Goal: Task Accomplishment & Management: Complete application form

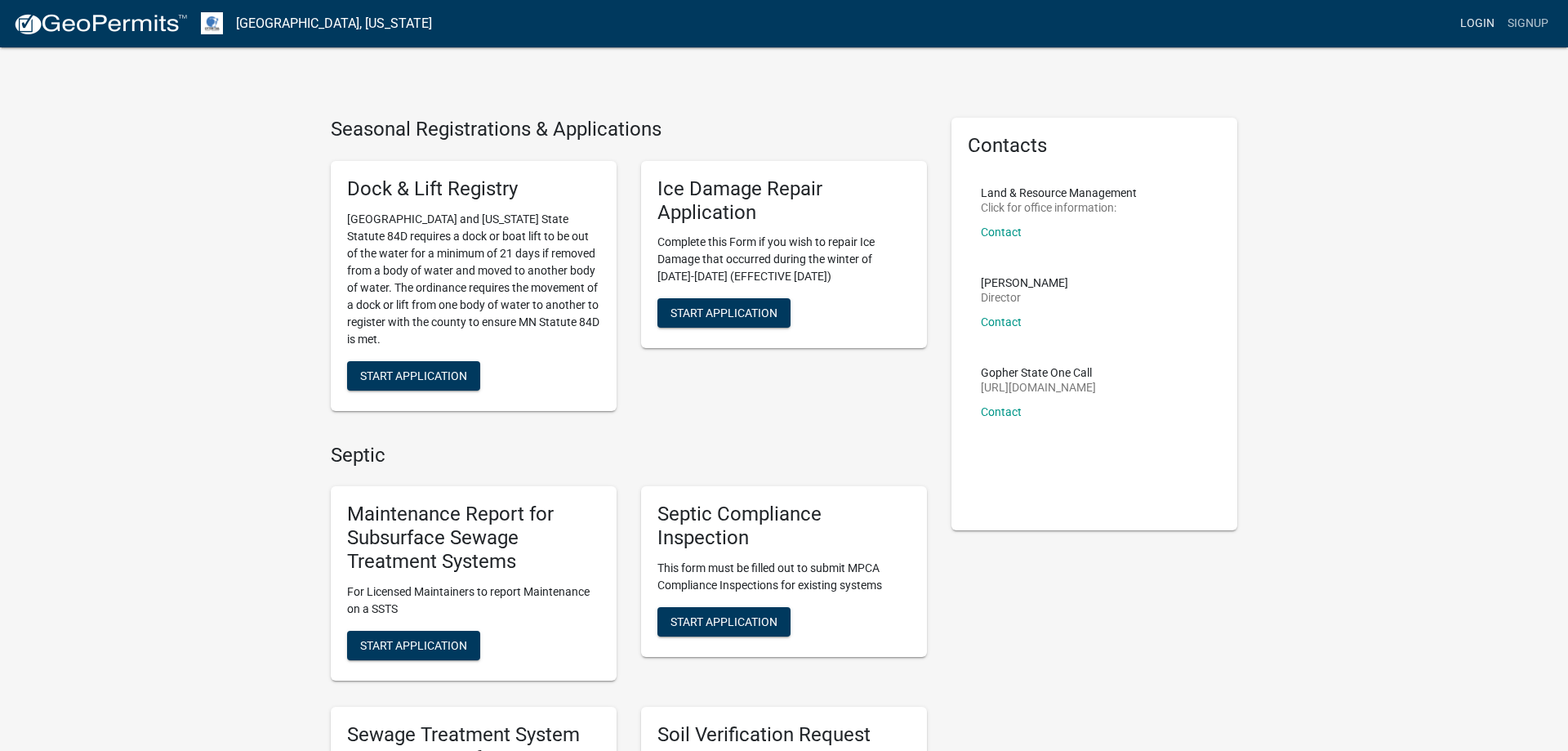
click at [1475, 21] on link "Login" at bounding box center [1478, 23] width 47 height 31
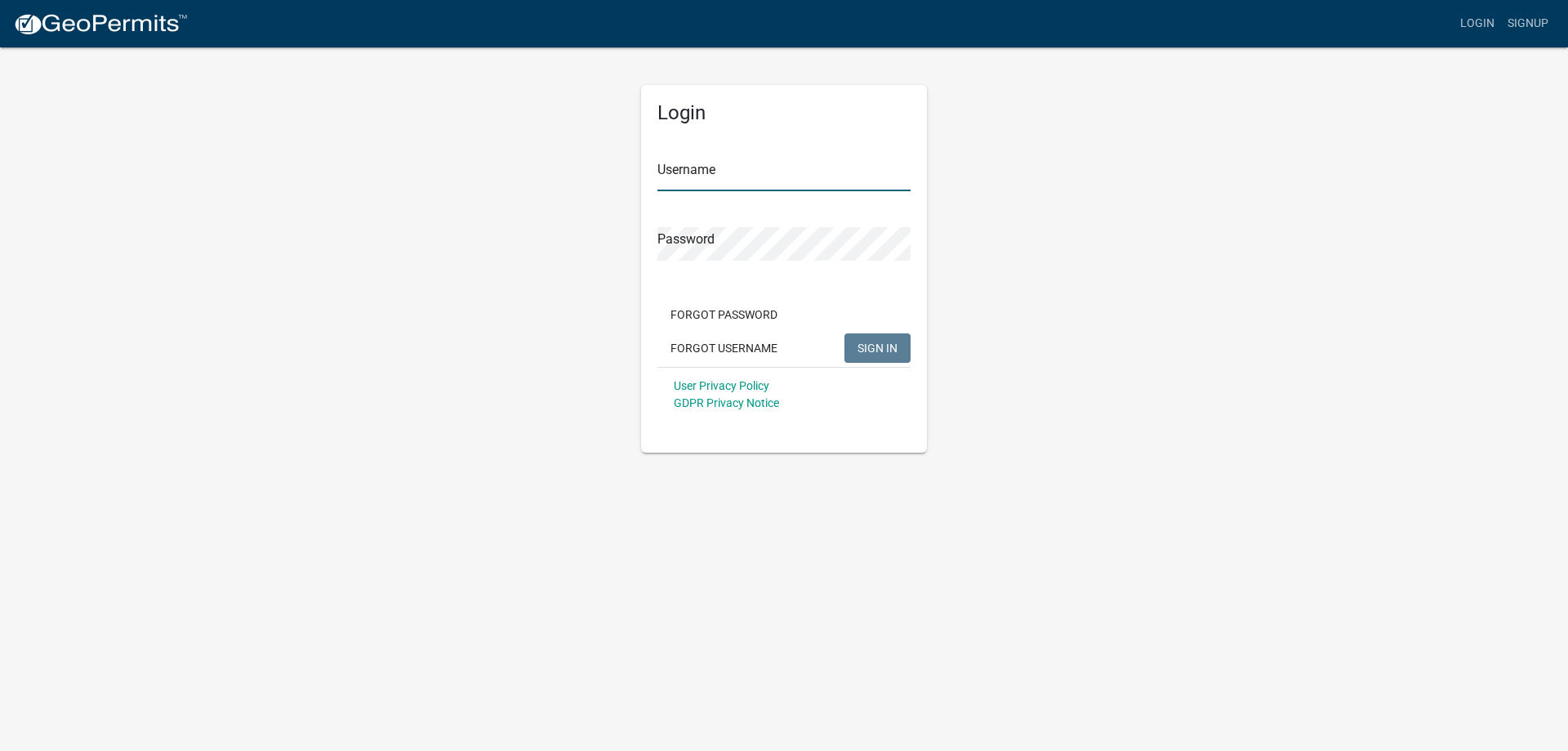
click at [757, 175] on input "Username" at bounding box center [784, 174] width 253 height 33
type input "MJevne"
click at [882, 358] on button "SIGN IN" at bounding box center [878, 348] width 66 height 30
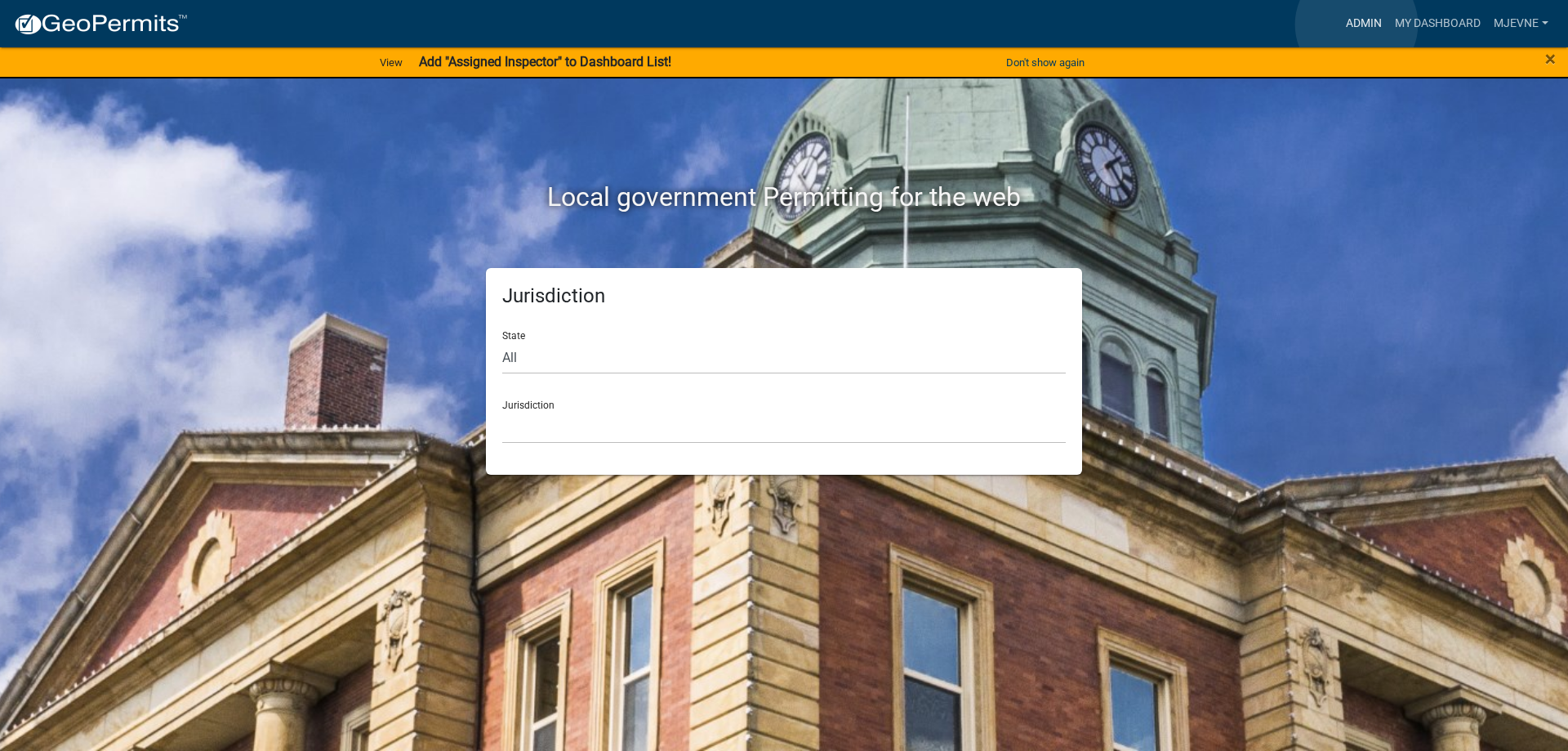
click at [1357, 24] on link "Admin" at bounding box center [1364, 23] width 49 height 31
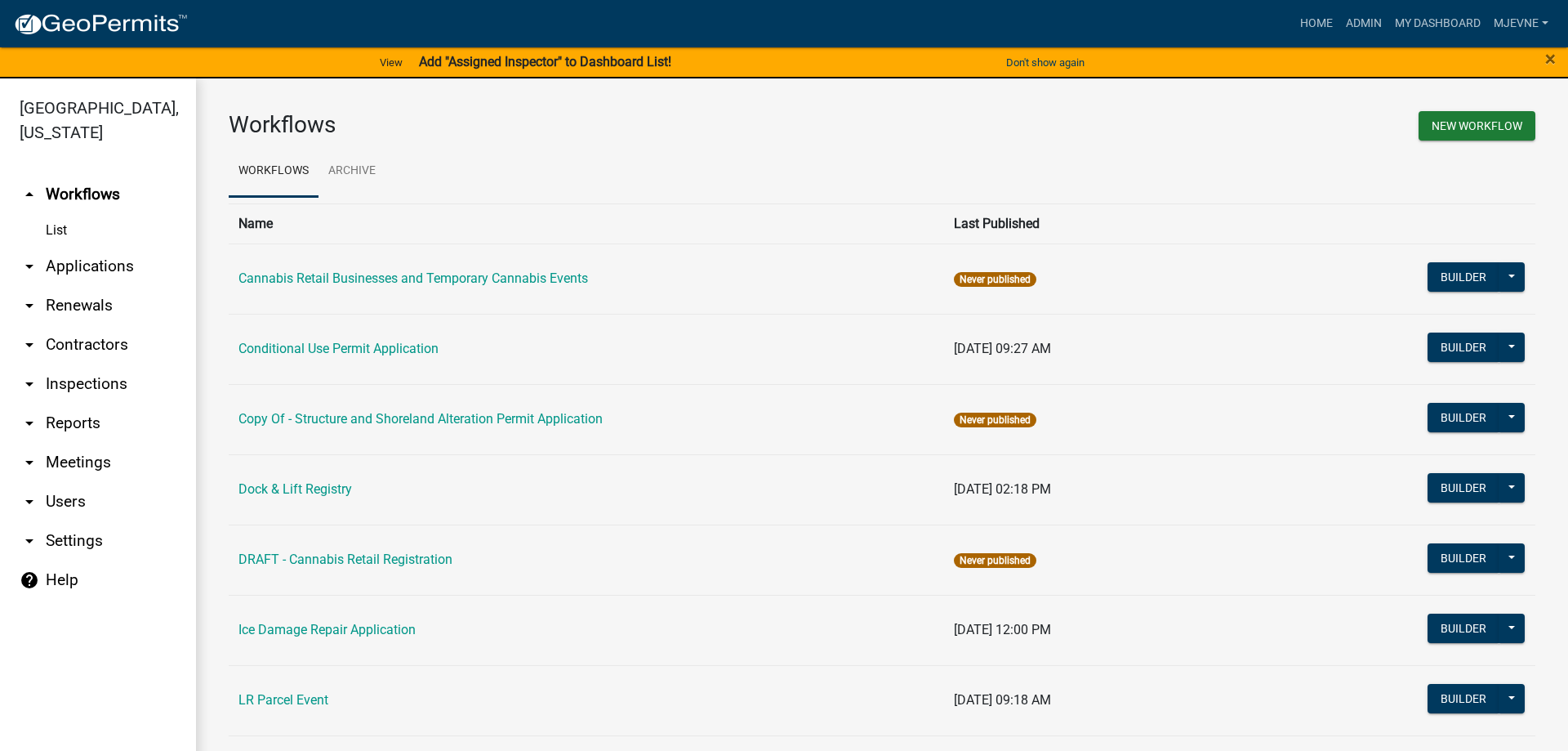
click at [79, 265] on link "arrow_drop_down Applications" at bounding box center [98, 266] width 196 height 39
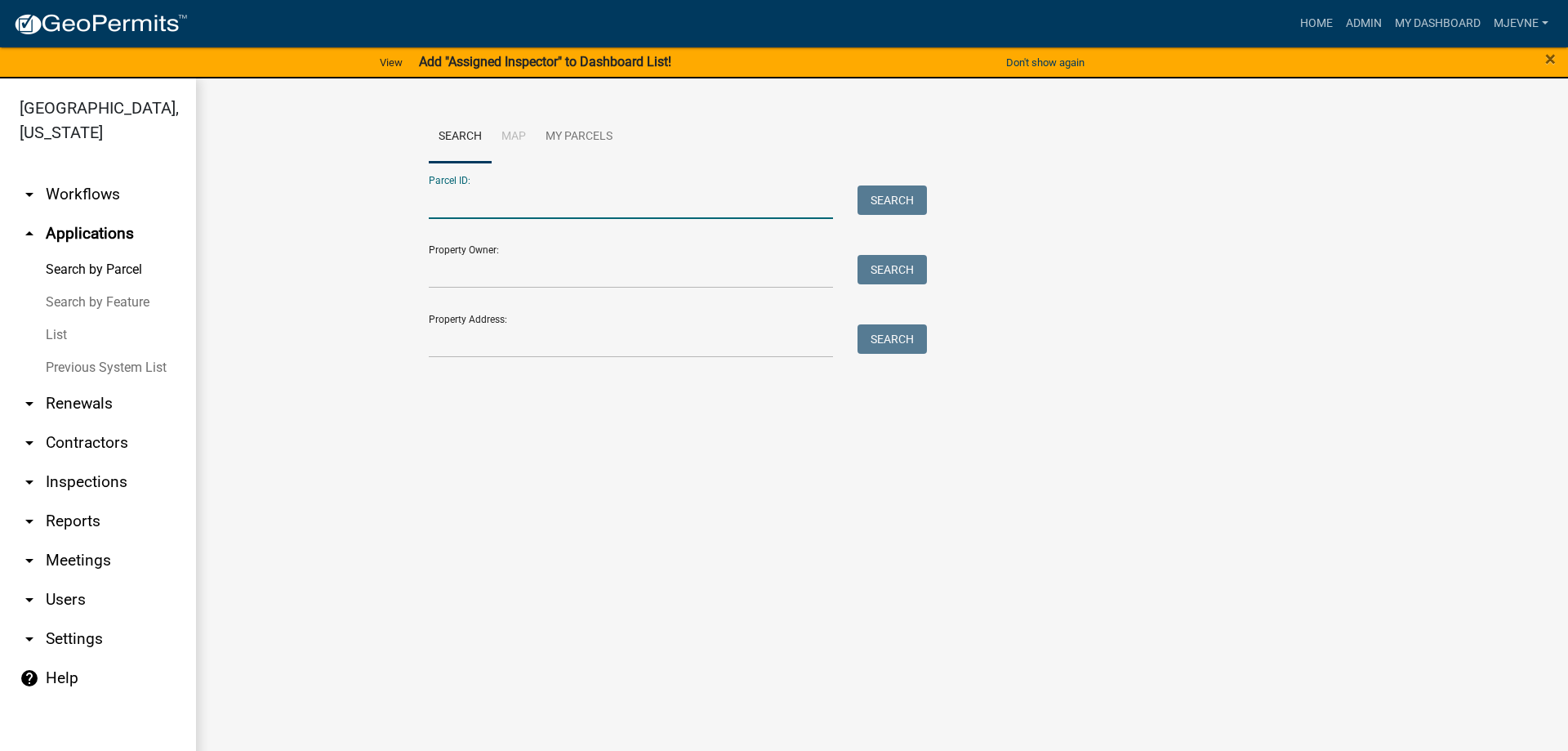
click at [467, 197] on input "Parcel ID:" at bounding box center [631, 202] width 404 height 33
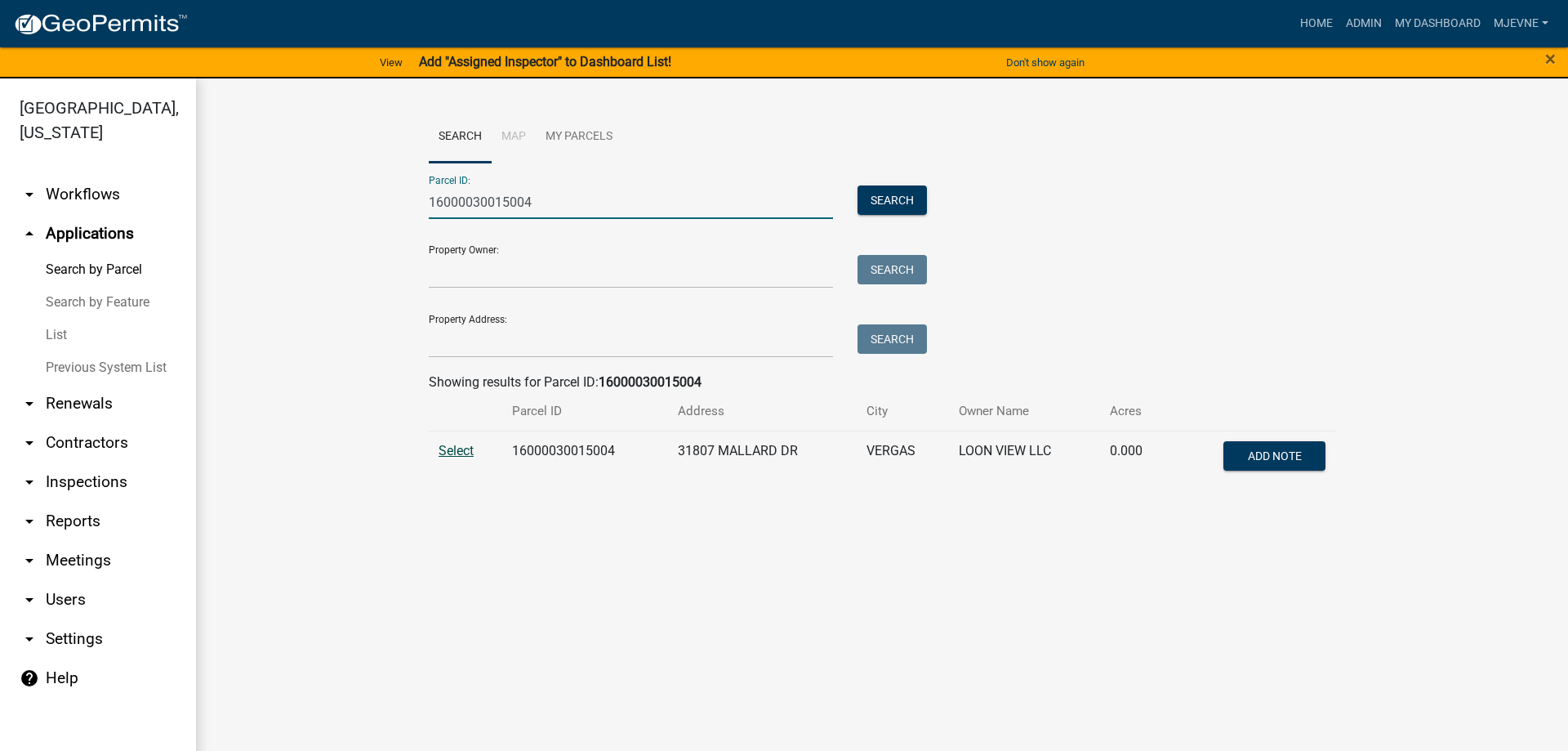
type input "16000030015004"
click at [447, 446] on span "Select" at bounding box center [455, 450] width 35 height 15
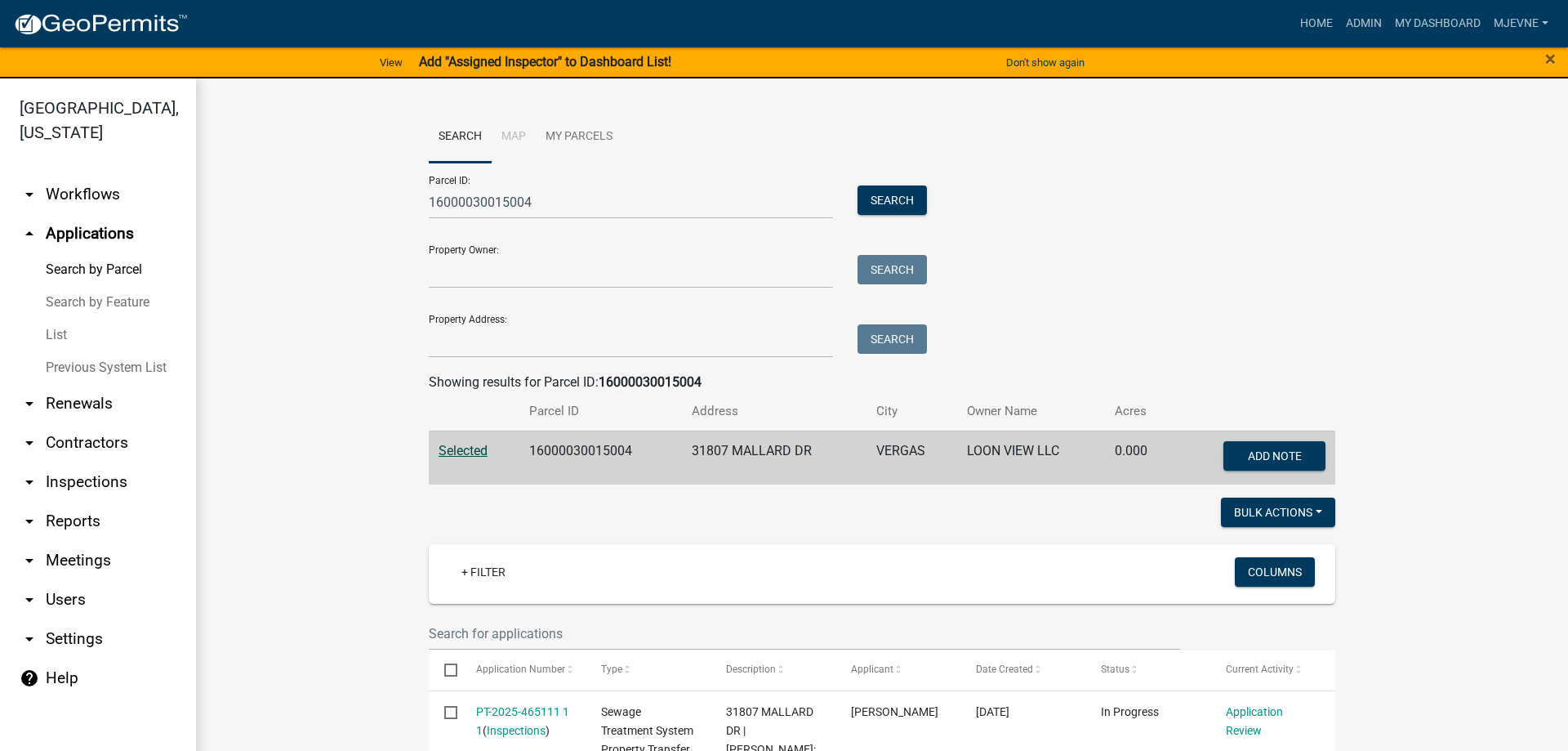
click at [77, 264] on link "Search by Parcel" at bounding box center [98, 269] width 196 height 33
drag, startPoint x: 553, startPoint y: 202, endPoint x: 296, endPoint y: 218, distance: 257.5
click at [429, 218] on input "16000030015004" at bounding box center [631, 202] width 404 height 33
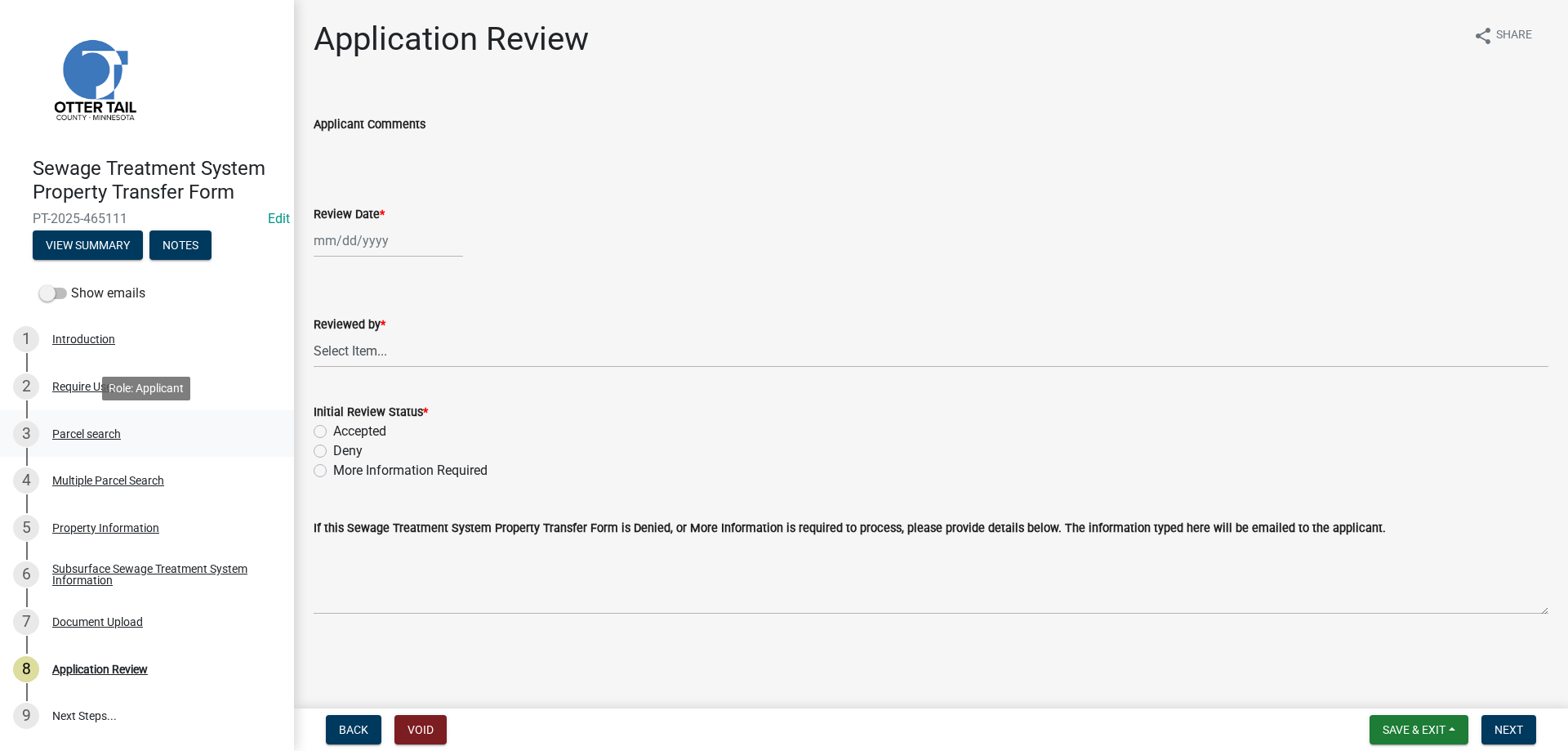
click at [75, 435] on div "Parcel search" at bounding box center [87, 434] width 69 height 12
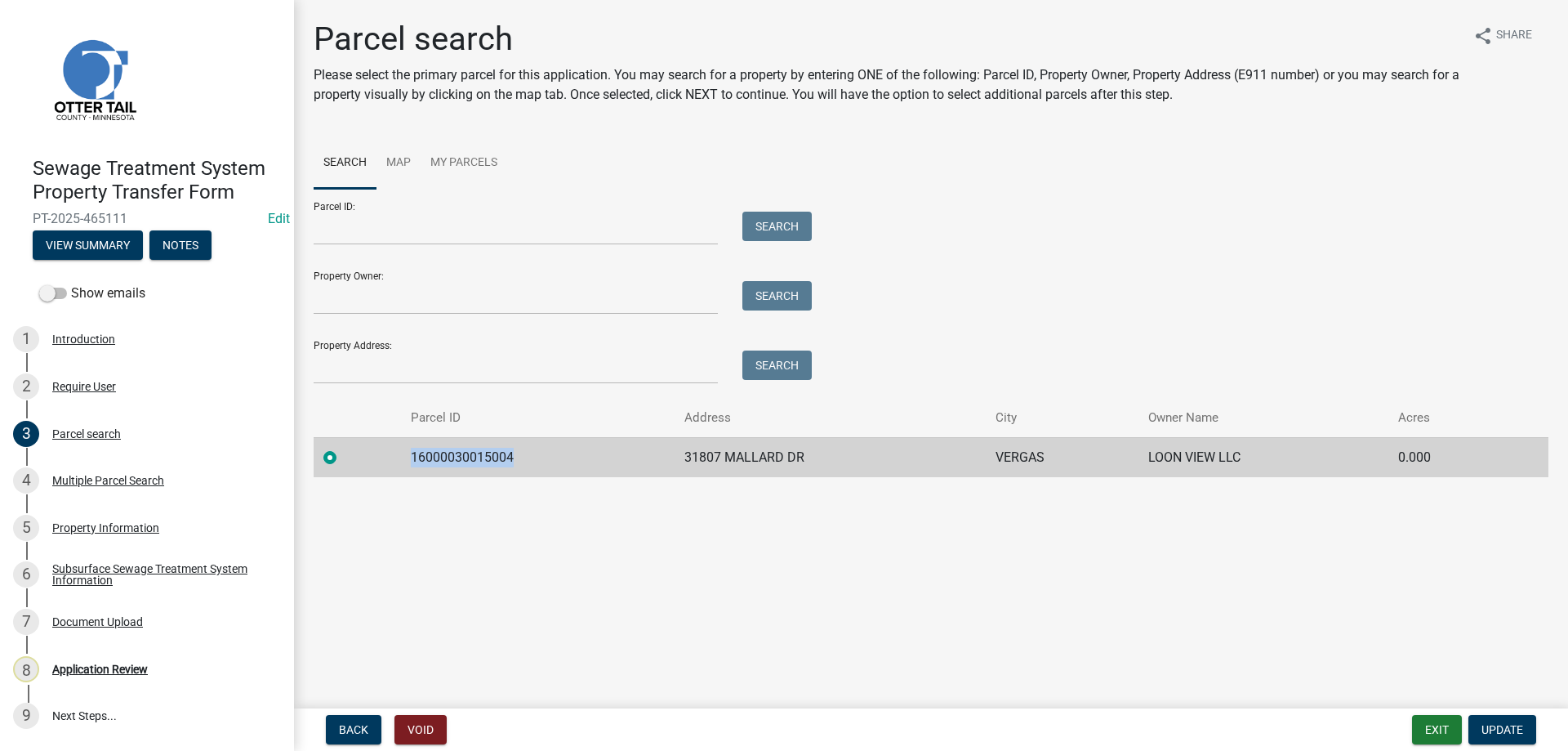
drag, startPoint x: 514, startPoint y: 458, endPoint x: 402, endPoint y: 467, distance: 112.4
click at [402, 467] on td "16000030015004" at bounding box center [538, 457] width 274 height 40
copy td "16000030015004"
click at [99, 485] on div "Multiple Parcel Search" at bounding box center [108, 480] width 112 height 12
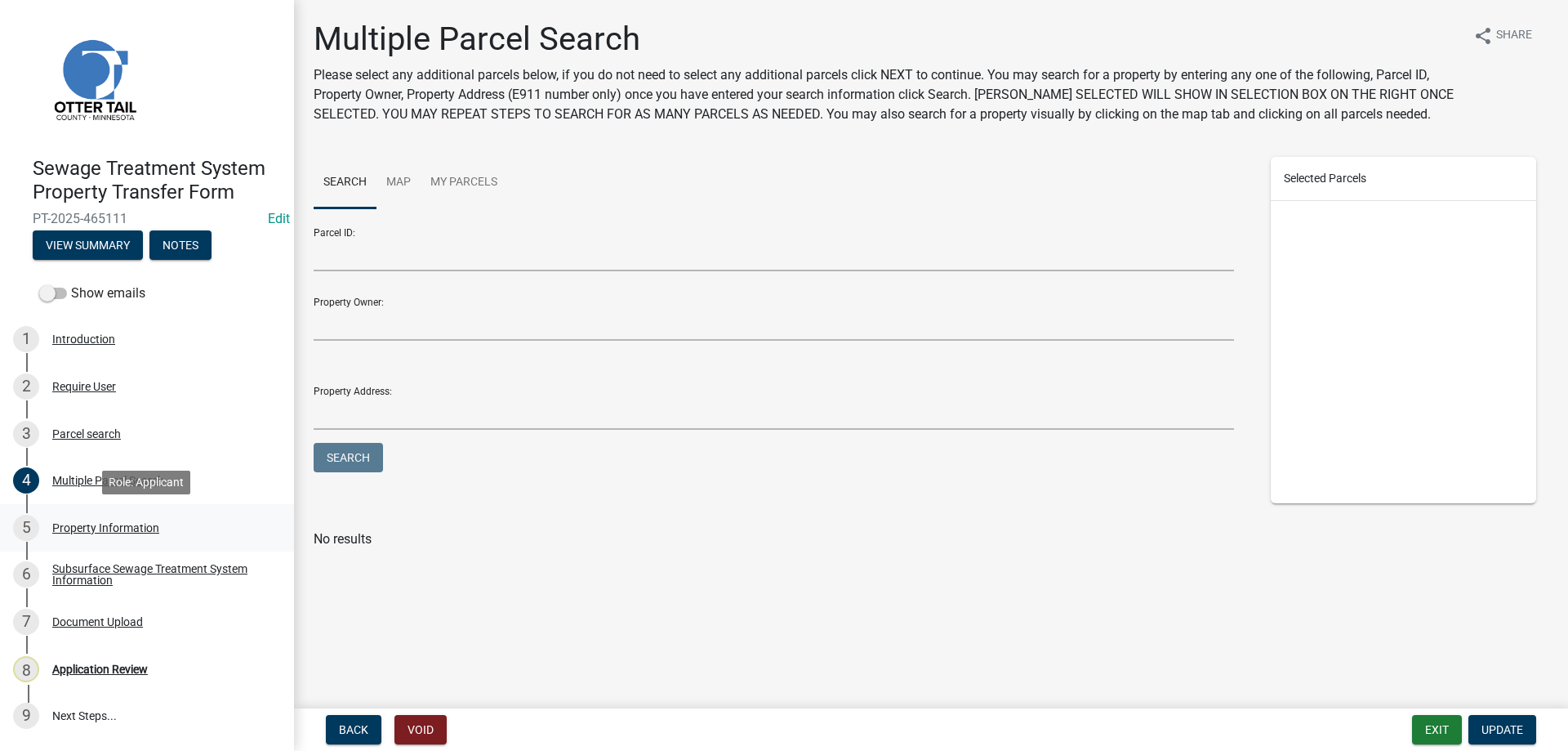
click at [103, 523] on div "Property Information" at bounding box center [106, 528] width 107 height 12
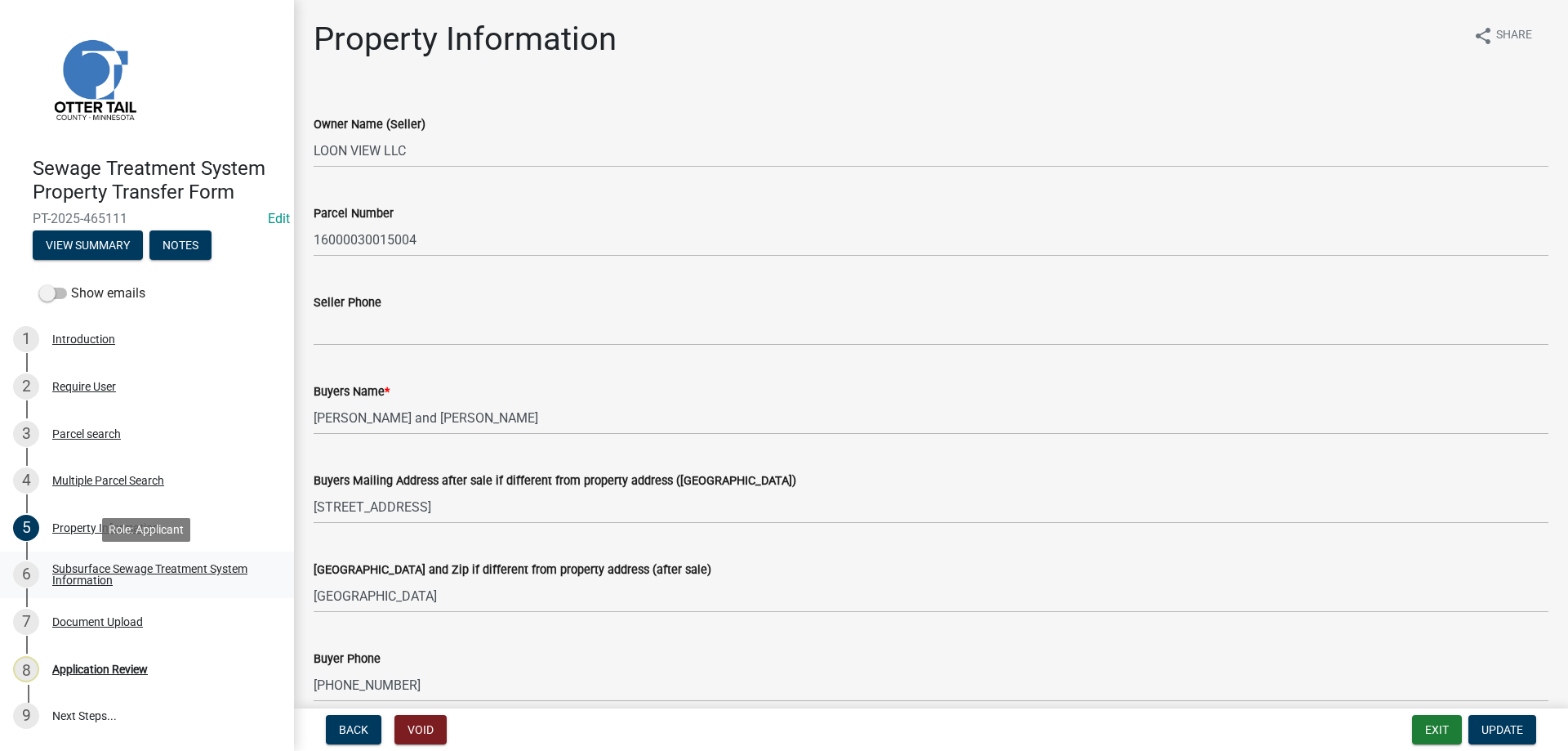
click at [83, 572] on div "Subsurface Sewage Treatment System Information" at bounding box center [160, 574] width 216 height 23
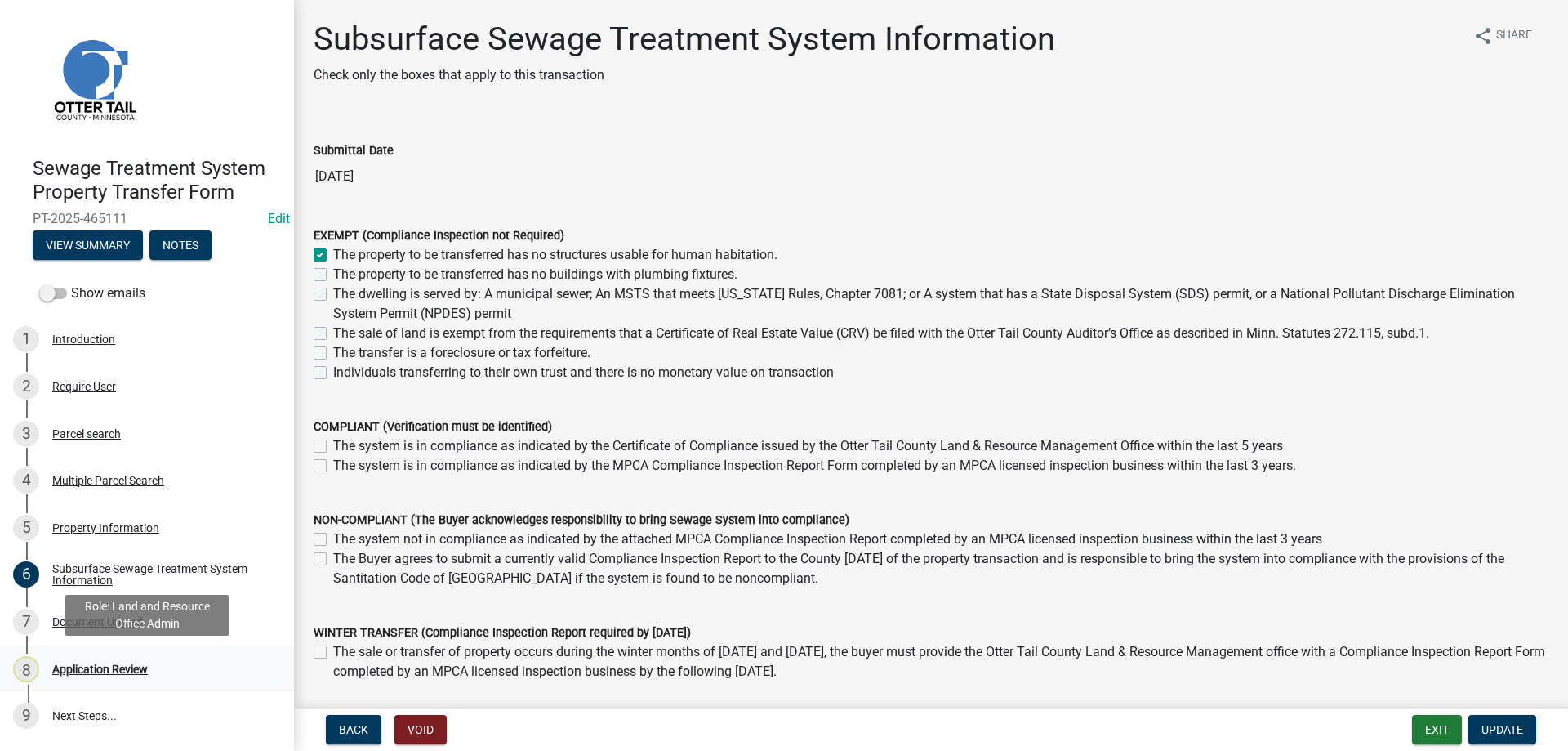
click at [94, 669] on div "Application Review" at bounding box center [100, 669] width 96 height 12
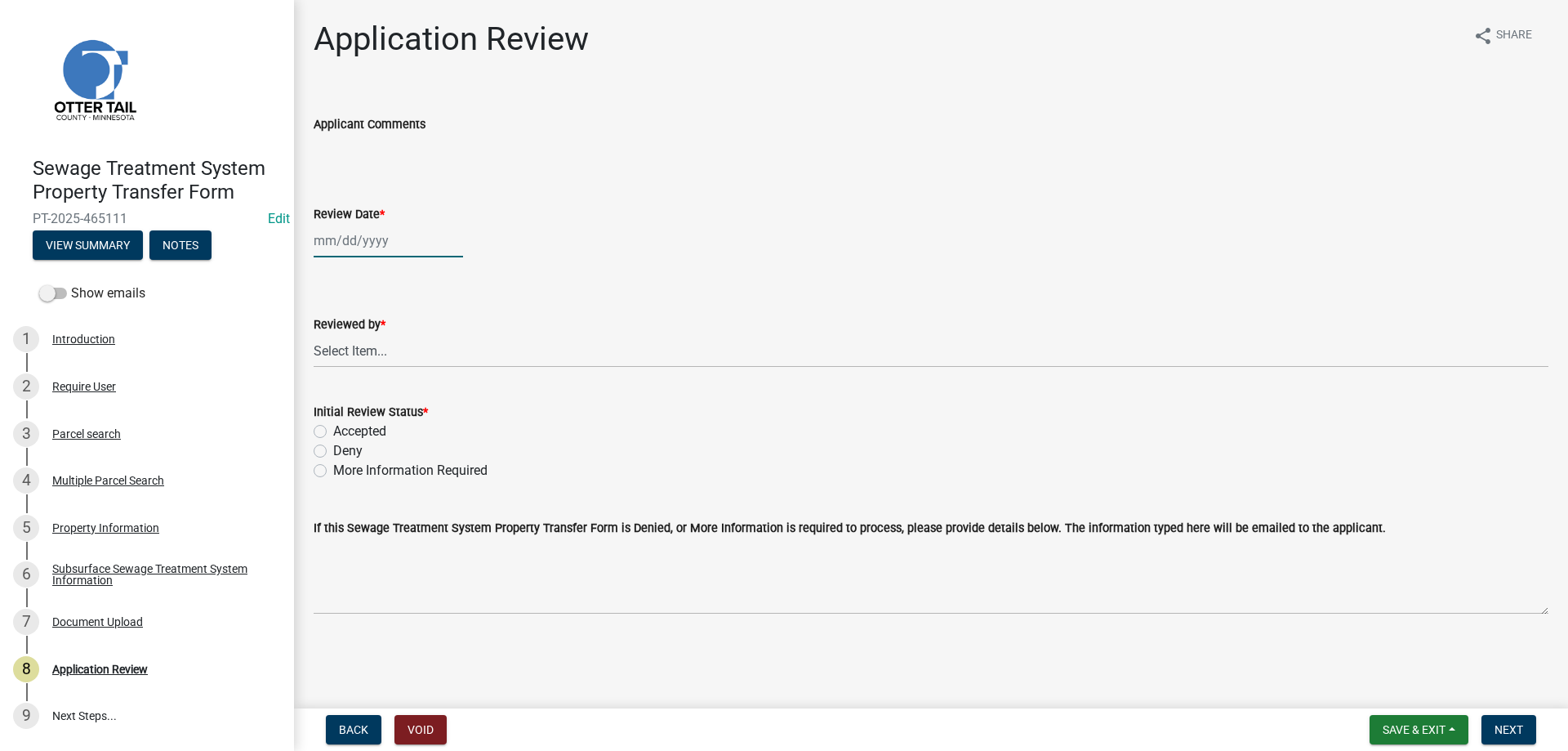
click at [339, 246] on input "Review Date *" at bounding box center [388, 240] width 149 height 33
select select "8"
select select "2025"
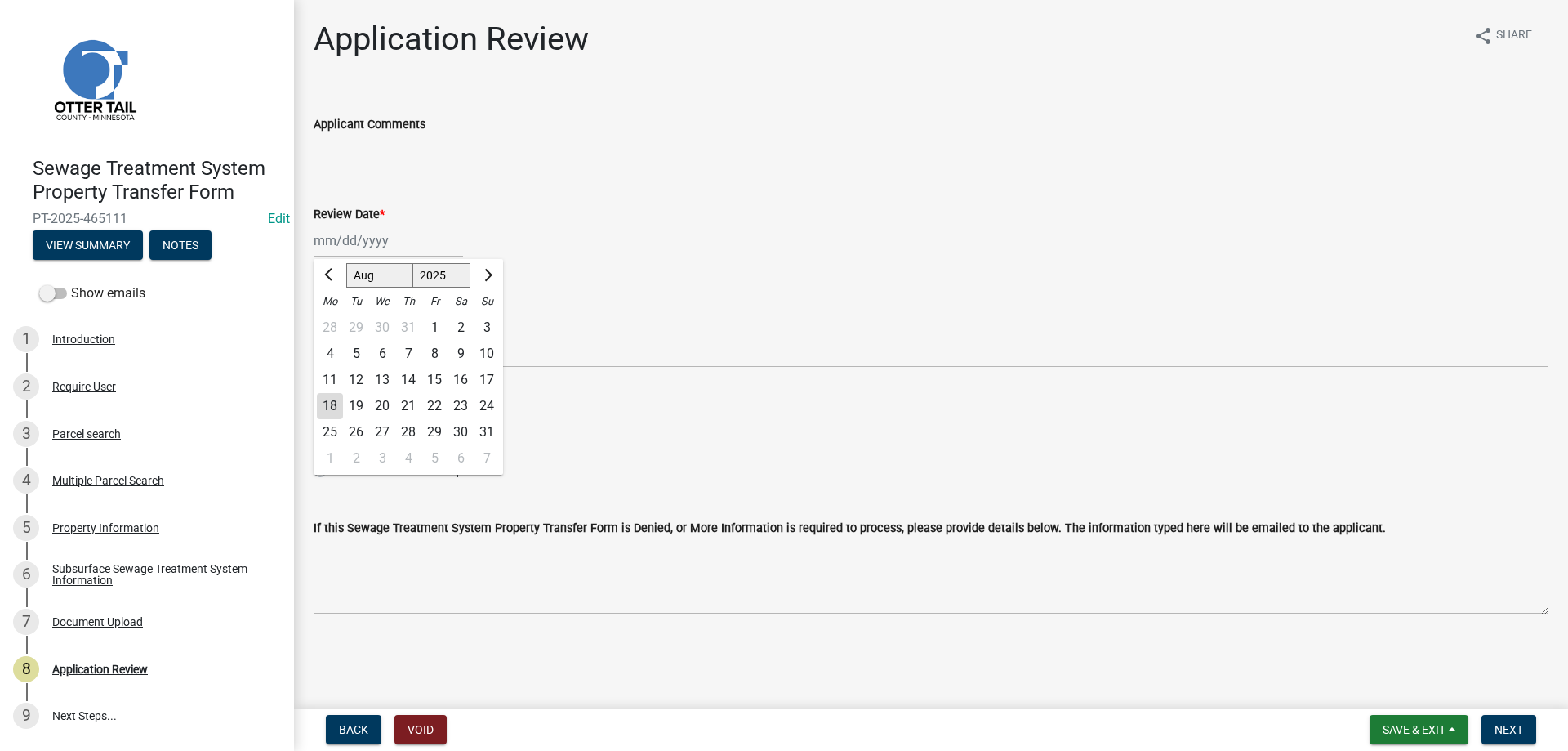
click at [332, 408] on div "18" at bounding box center [330, 406] width 26 height 26
type input "[DATE]"
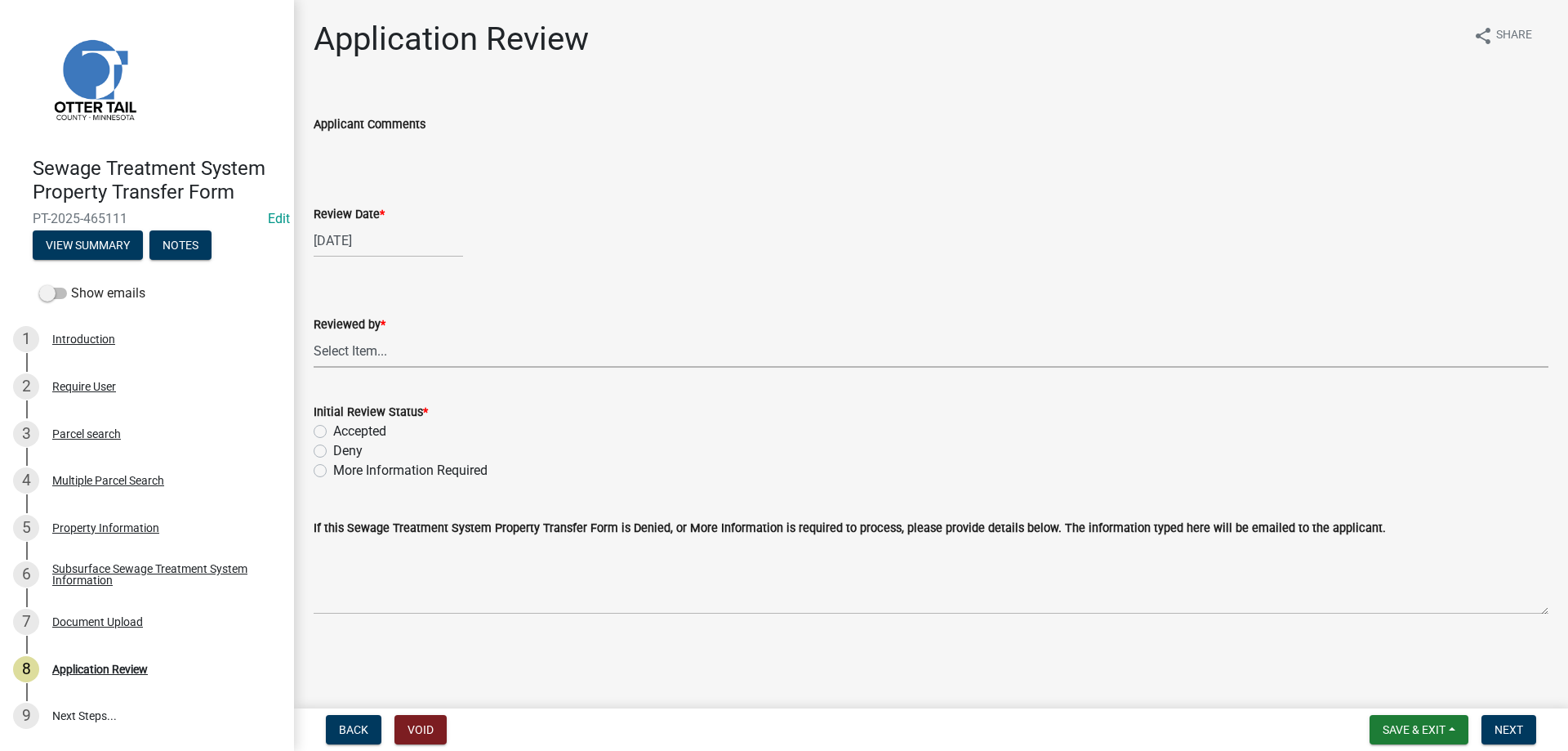
click at [314, 334] on select "Select Item... Alexis Newark Amy Busko Andrea Perales Brittany Tollefson Christ…" at bounding box center [931, 351] width 1235 height 33
click option "Michelle Jevne" at bounding box center [0, 0] width 0 height 0
select select "b4c12476-3918-4c31-b34d-126d47b866fd"
click at [333, 431] on label "Accepted" at bounding box center [360, 431] width 53 height 20
click at [333, 431] on input "Accepted" at bounding box center [339, 427] width 11 height 11
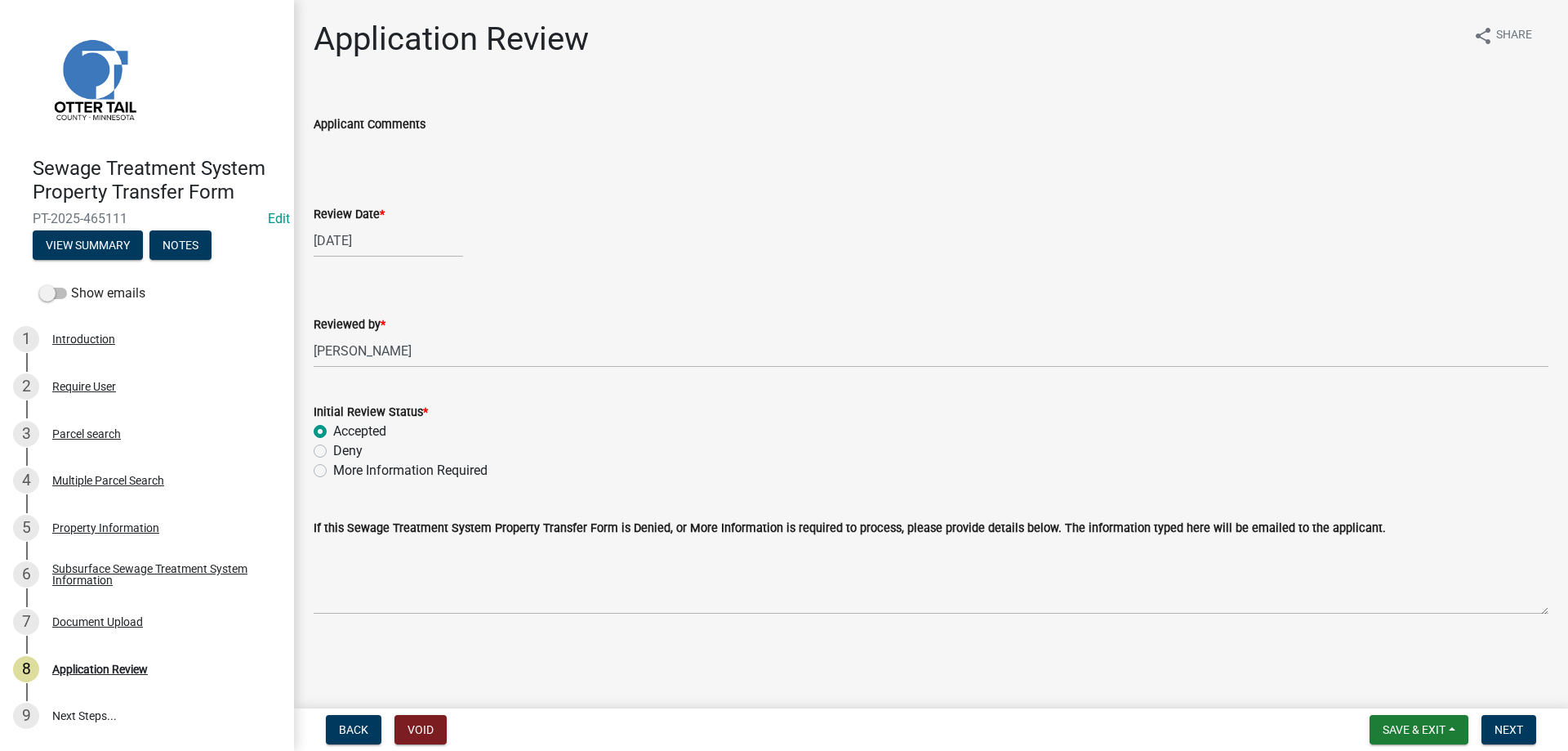
radio input "true"
click at [1508, 733] on span "Next" at bounding box center [1509, 729] width 29 height 13
